Goal: Task Accomplishment & Management: Use online tool/utility

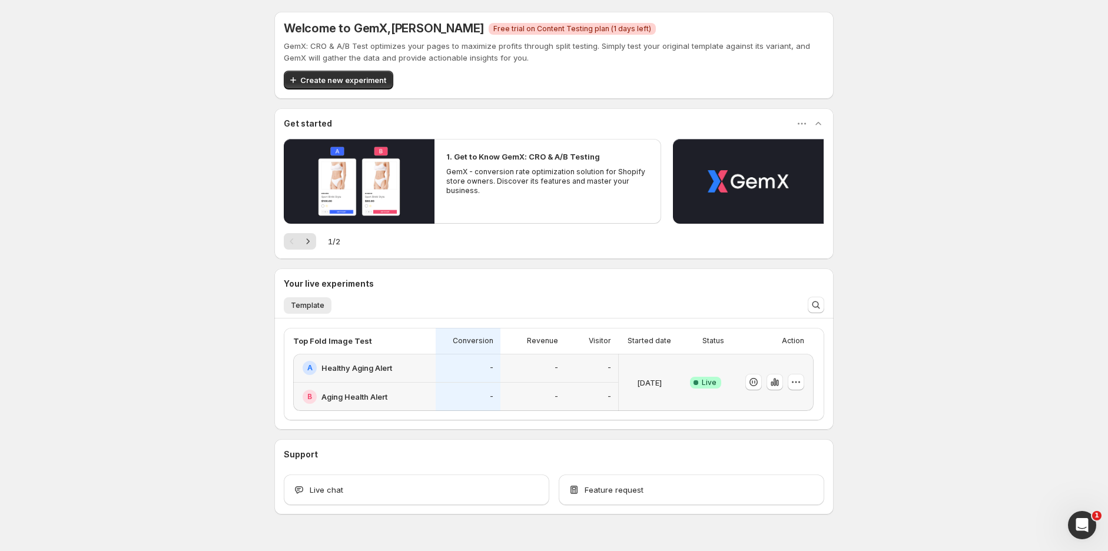
click at [435, 398] on div "B Aging Health Alert" at bounding box center [364, 397] width 142 height 28
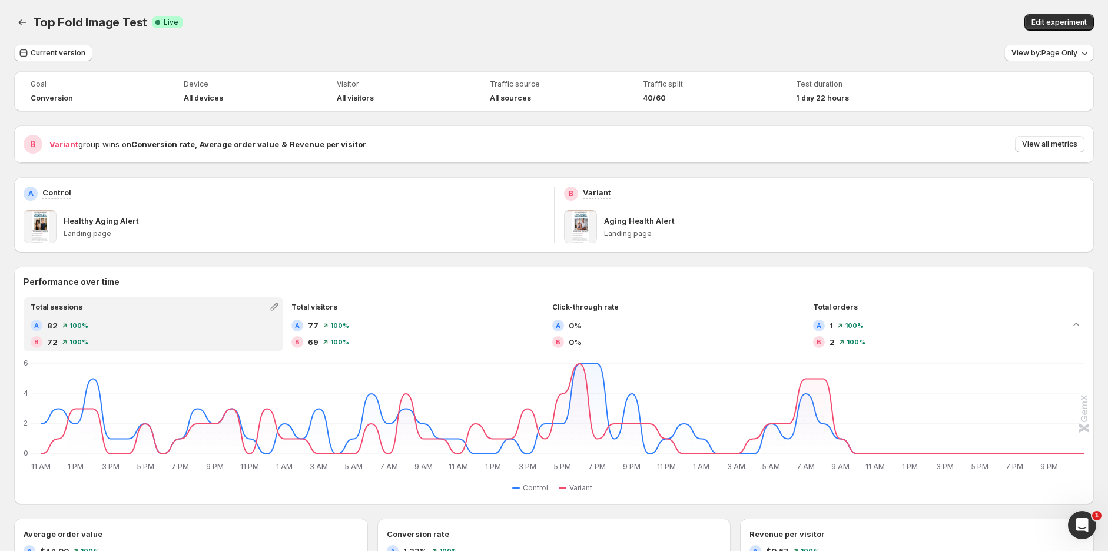
click at [1051, 149] on button "View all metrics" at bounding box center [1049, 144] width 69 height 16
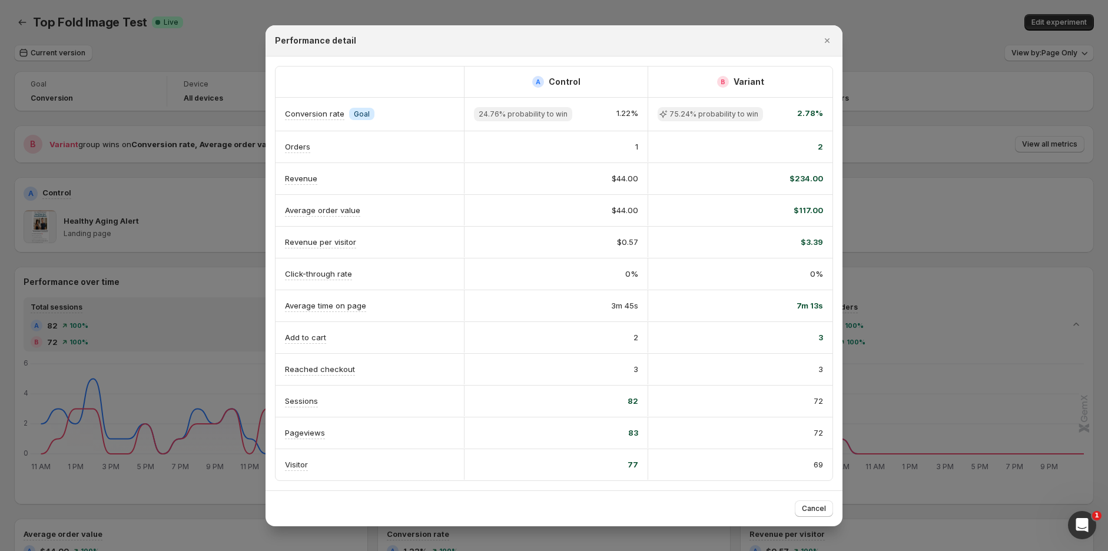
click at [828, 41] on icon "Close" at bounding box center [827, 40] width 5 height 5
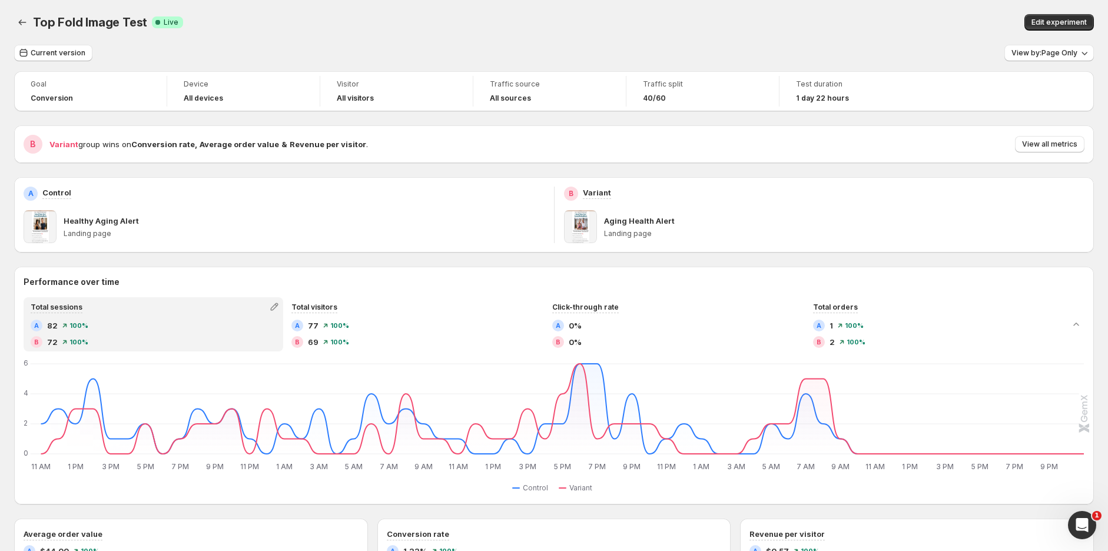
click at [820, 14] on div "Edit experiment" at bounding box center [850, 22] width 488 height 16
click at [1050, 143] on span "View all metrics" at bounding box center [1049, 144] width 55 height 9
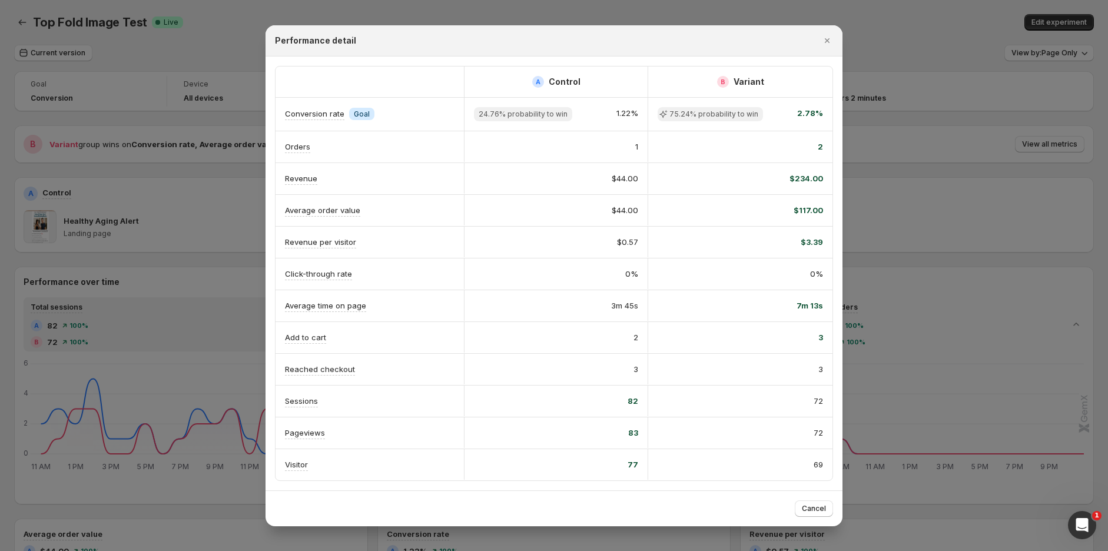
click at [824, 38] on icon "Close" at bounding box center [827, 41] width 12 height 12
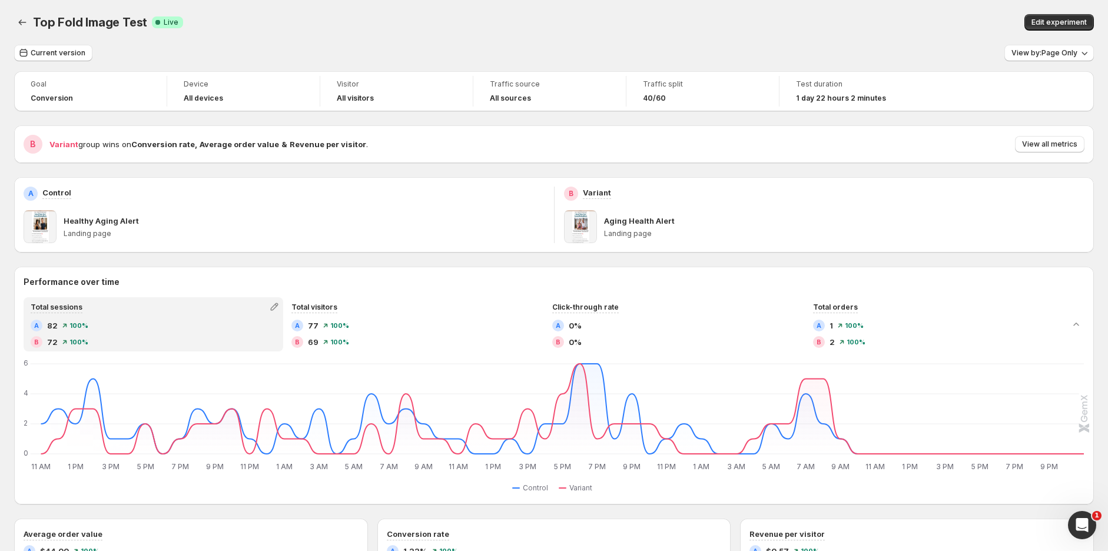
click at [1064, 142] on span "View all metrics" at bounding box center [1049, 144] width 55 height 9
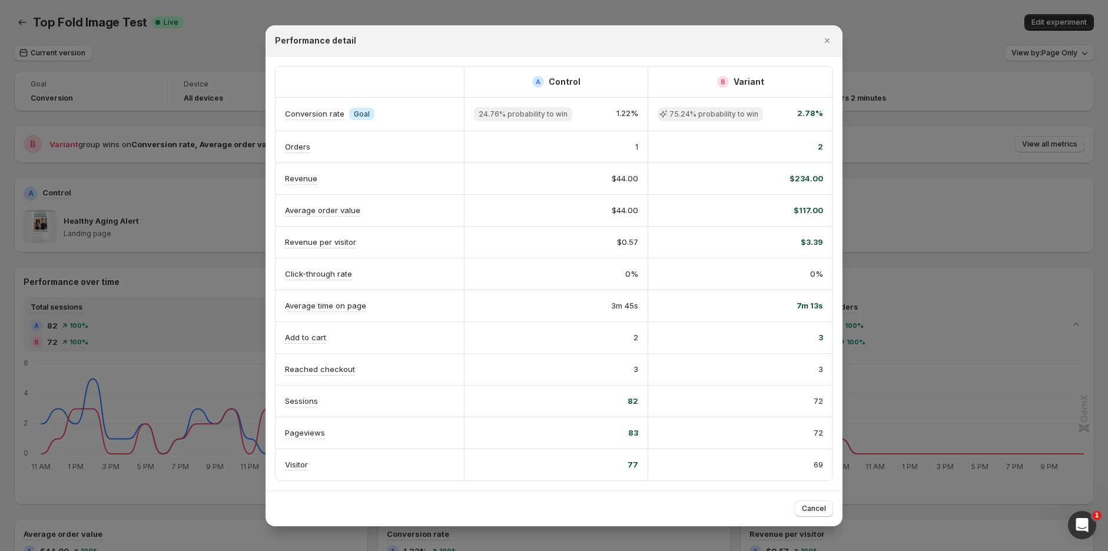
click at [827, 39] on icon "Close" at bounding box center [827, 40] width 5 height 5
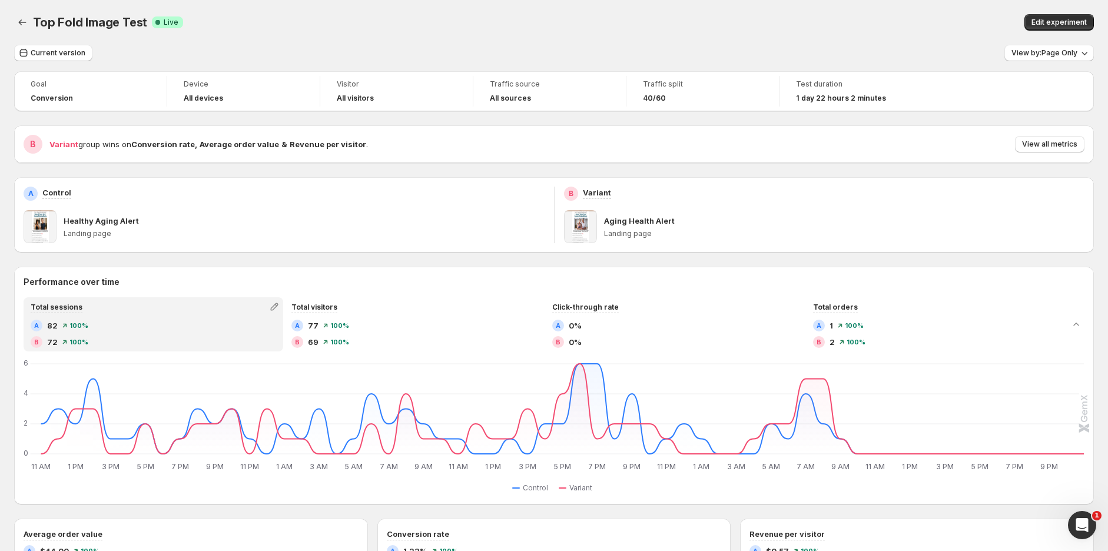
click at [823, 9] on div "Top Fold Image Test. This page is ready Top Fold Image Test Success Complete Li…" at bounding box center [554, 22] width 1080 height 45
